Goal: Task Accomplishment & Management: Complete application form

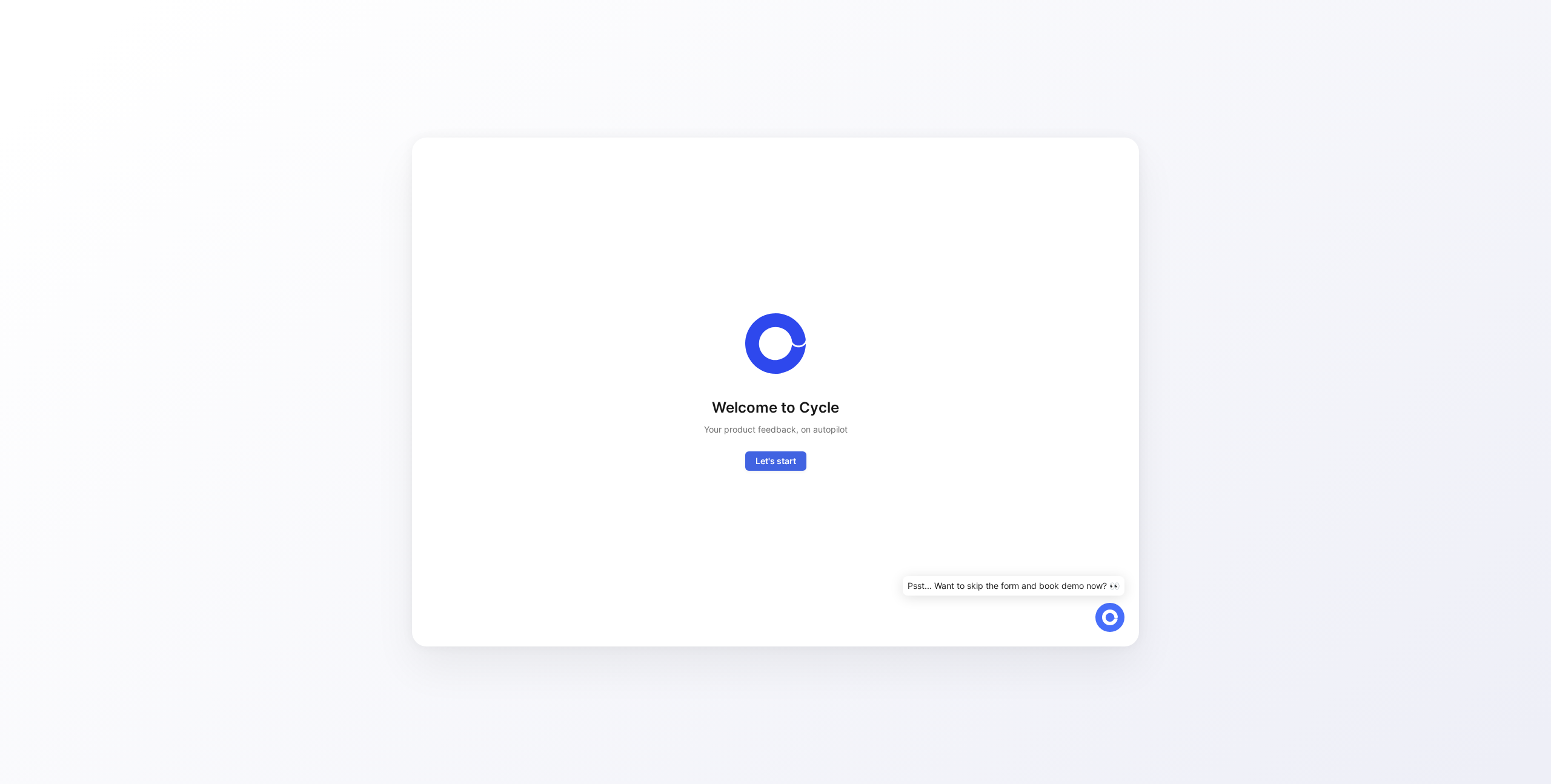
click at [794, 464] on span "Let's start" at bounding box center [776, 461] width 41 height 15
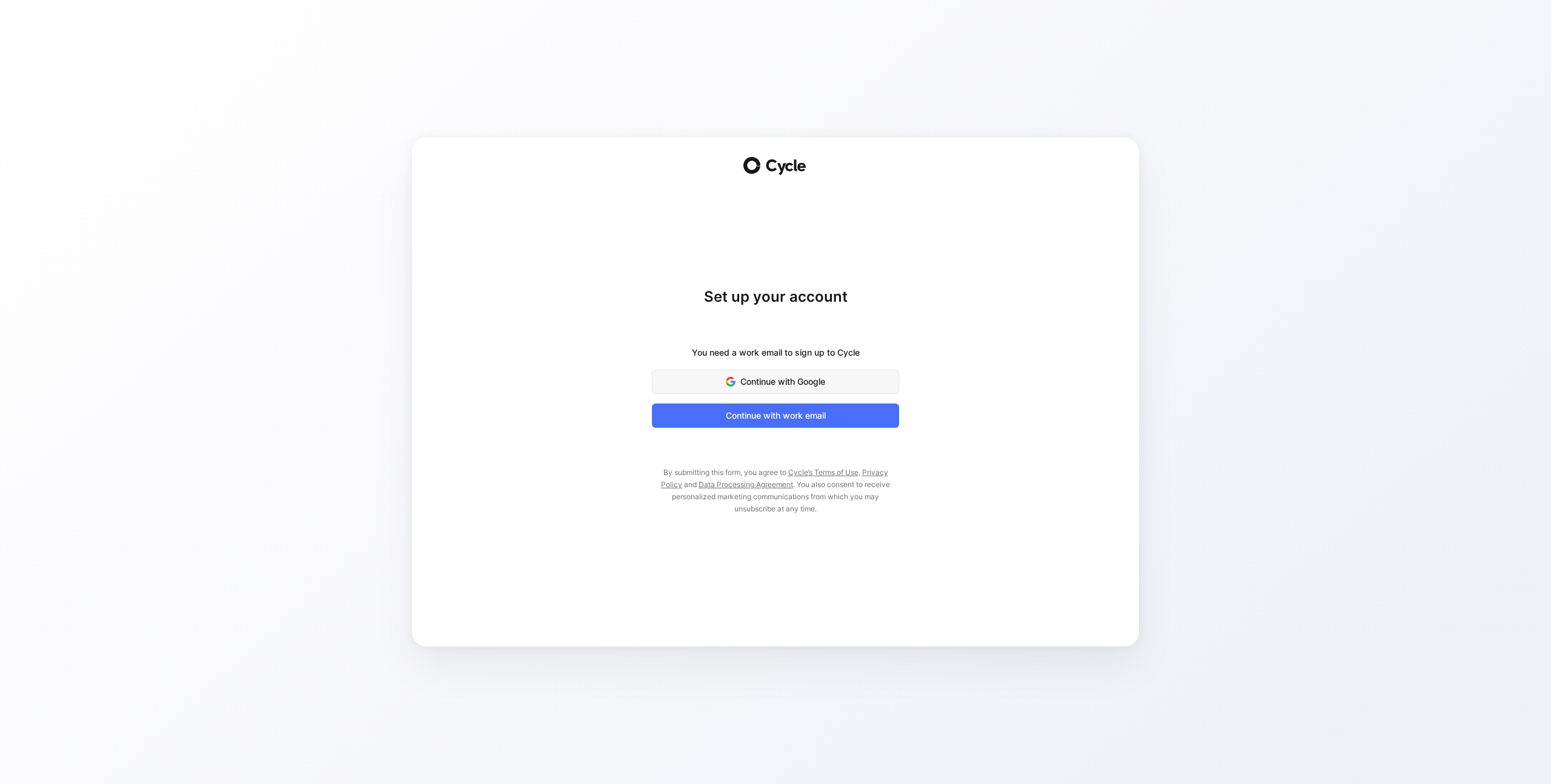
click at [786, 380] on span "Continue with Google" at bounding box center [776, 381] width 217 height 15
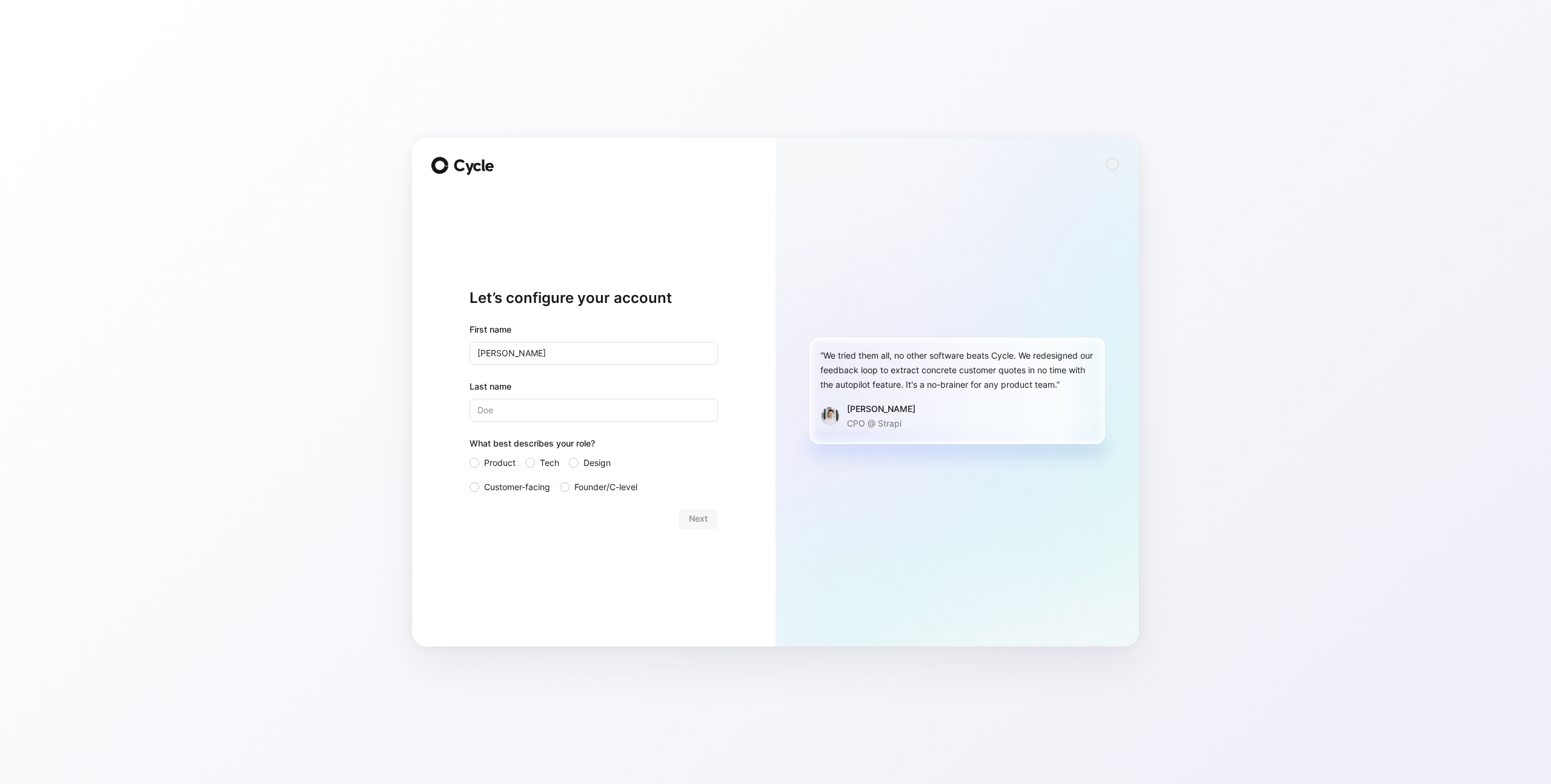
type input "[PERSON_NAME]"
type input "Masekowitz"
click at [563, 486] on div at bounding box center [564, 487] width 10 height 10
click at [560, 480] on input "Founder/C-level" at bounding box center [560, 480] width 0 height 0
click at [685, 518] on button "Next" at bounding box center [698, 518] width 39 height 19
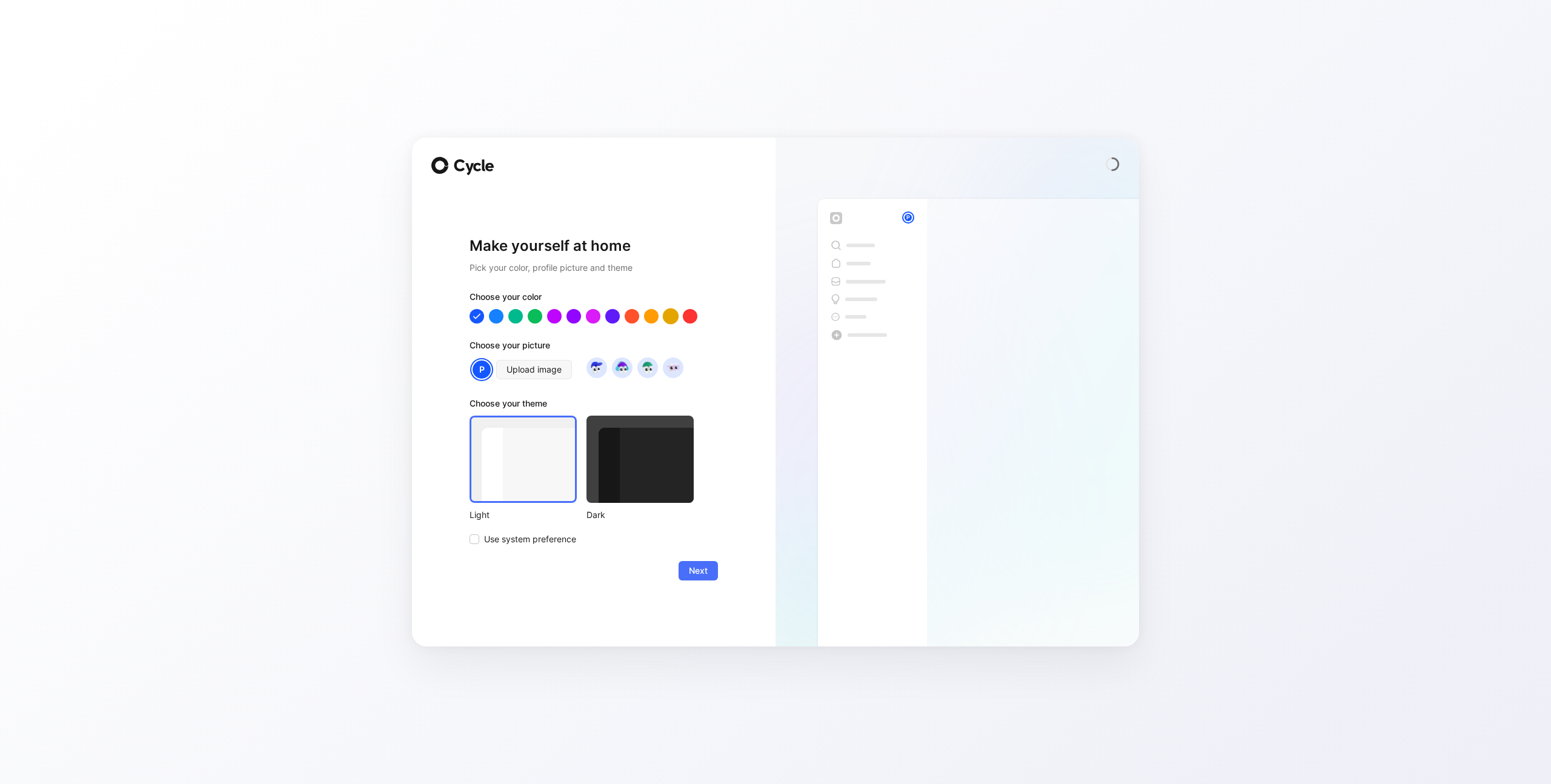
click at [670, 316] on div at bounding box center [670, 316] width 15 height 15
click at [476, 540] on icon at bounding box center [474, 539] width 7 height 7
click at [469, 532] on input "Use system preference" at bounding box center [469, 532] width 0 height 0
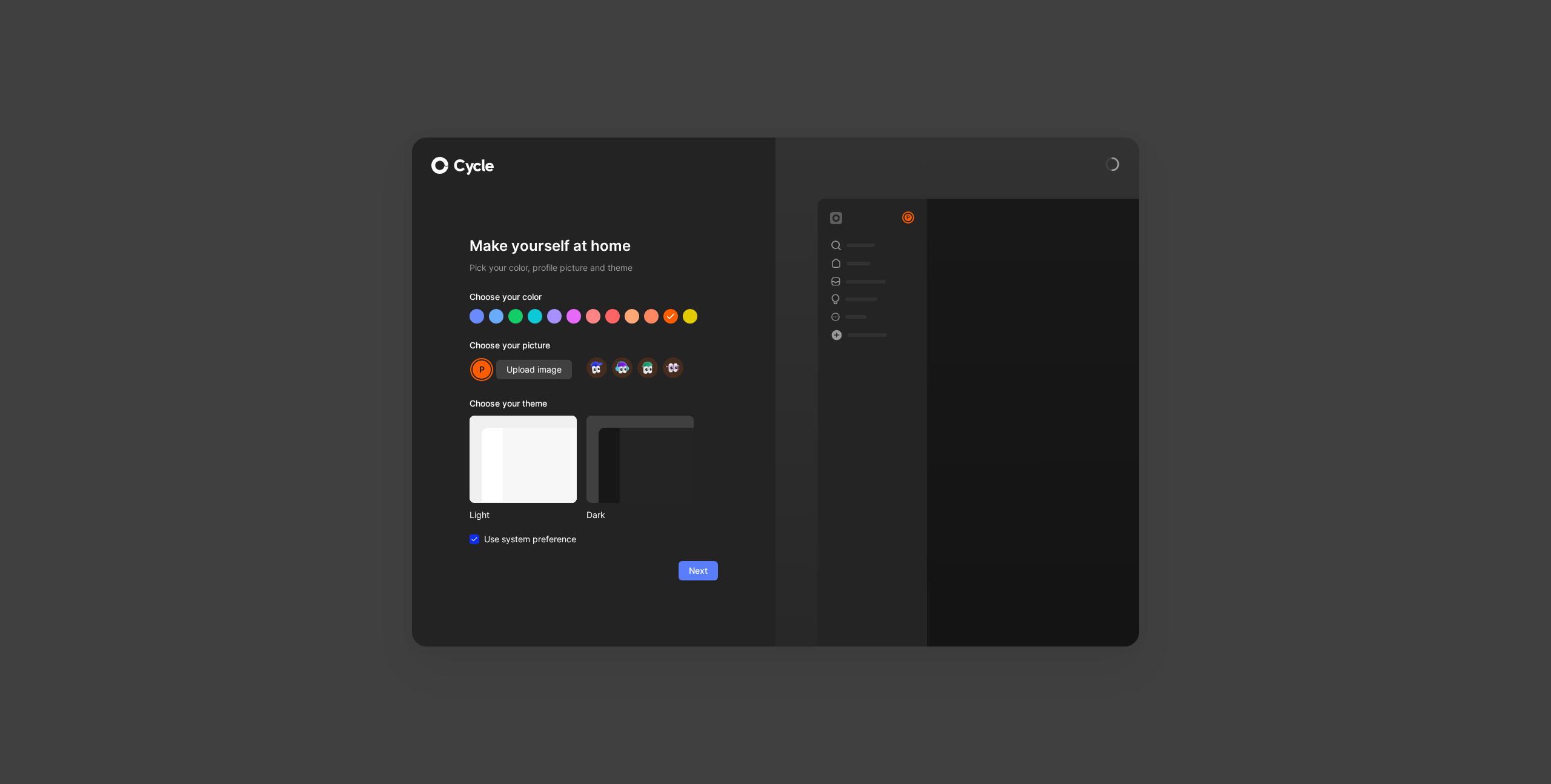
click at [699, 571] on span "Next" at bounding box center [698, 571] width 19 height 15
